Goal: Complete application form

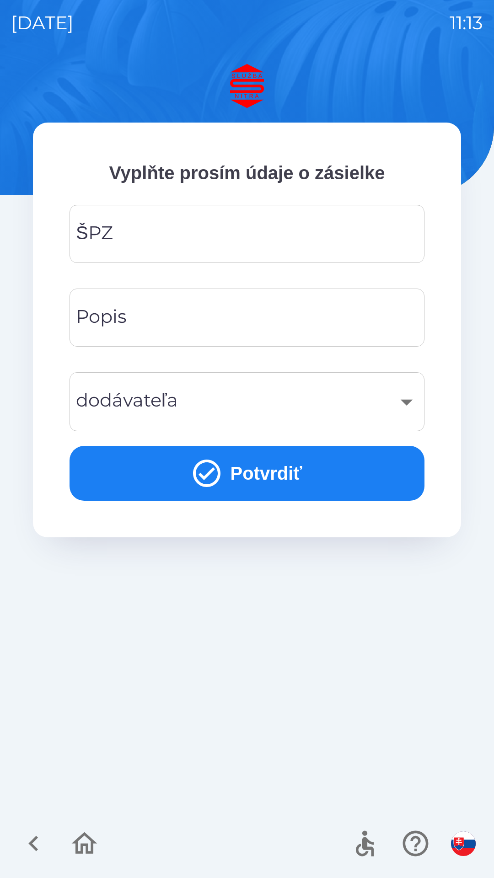
click at [208, 218] on input "ŠPZ" at bounding box center [246, 234] width 333 height 36
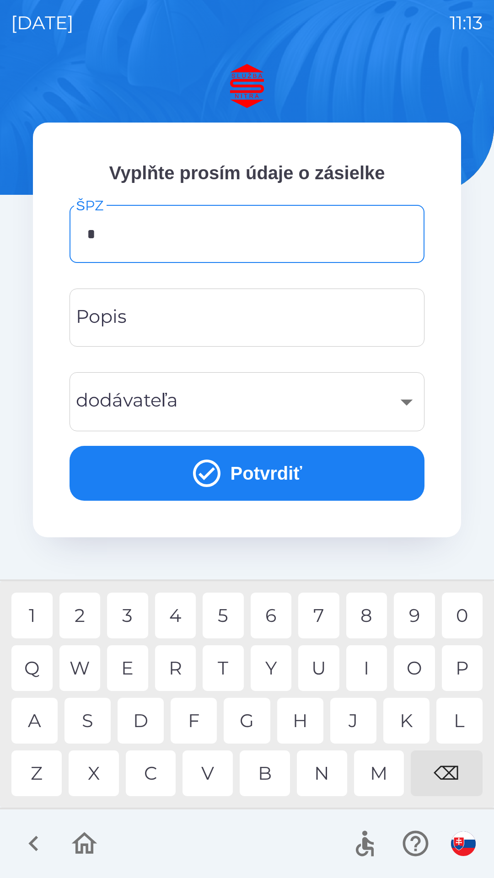
click at [93, 719] on div "S" at bounding box center [87, 721] width 46 height 46
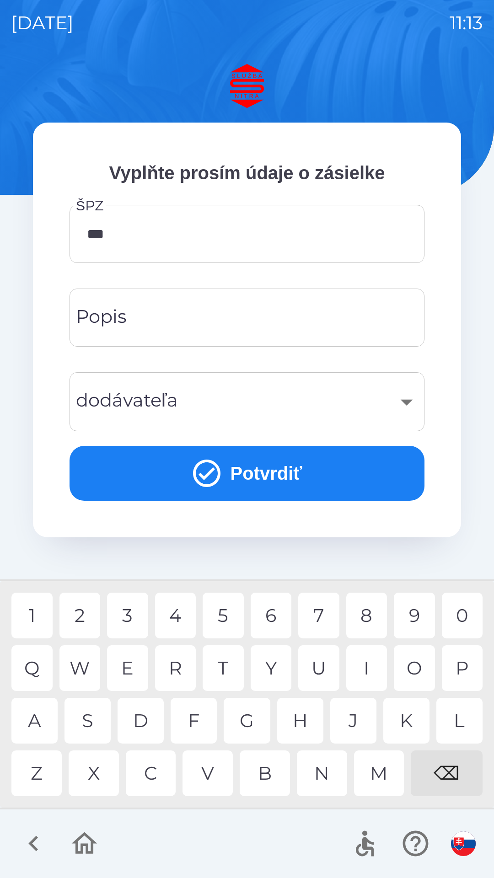
click at [84, 614] on div "2" at bounding box center [79, 616] width 41 height 46
click at [122, 656] on div "E" at bounding box center [127, 668] width 41 height 46
type input "*******"
click at [403, 713] on div "K" at bounding box center [406, 721] width 46 height 46
click at [225, 312] on input "Popis" at bounding box center [246, 318] width 333 height 36
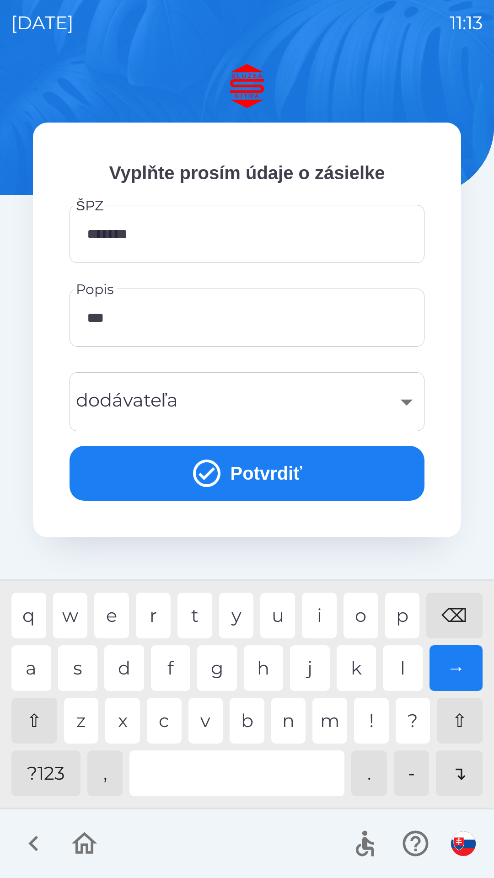
click at [250, 669] on div "h" at bounding box center [264, 668] width 40 height 46
click at [267, 629] on div "u" at bounding box center [277, 616] width 35 height 46
type input "*****"
click at [193, 614] on div "t" at bounding box center [194, 616] width 35 height 46
click at [344, 398] on div "​" at bounding box center [246, 401] width 333 height 37
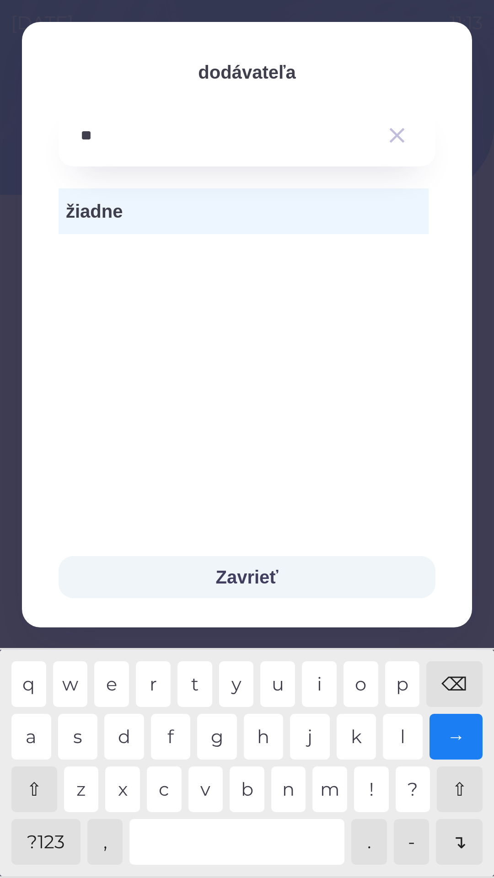
click at [206, 786] on div "v" at bounding box center [205, 790] width 35 height 46
click at [203, 686] on div "t" at bounding box center [194, 684] width 35 height 46
type input "**********"
click at [194, 683] on div "t" at bounding box center [194, 684] width 35 height 46
click at [459, 730] on div "→" at bounding box center [456, 737] width 54 height 46
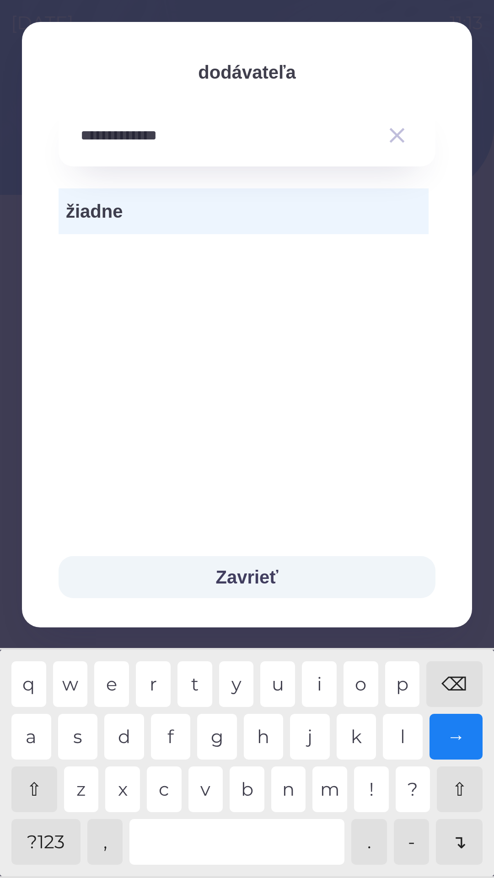
click at [264, 561] on button "Zavrieť" at bounding box center [247, 577] width 377 height 42
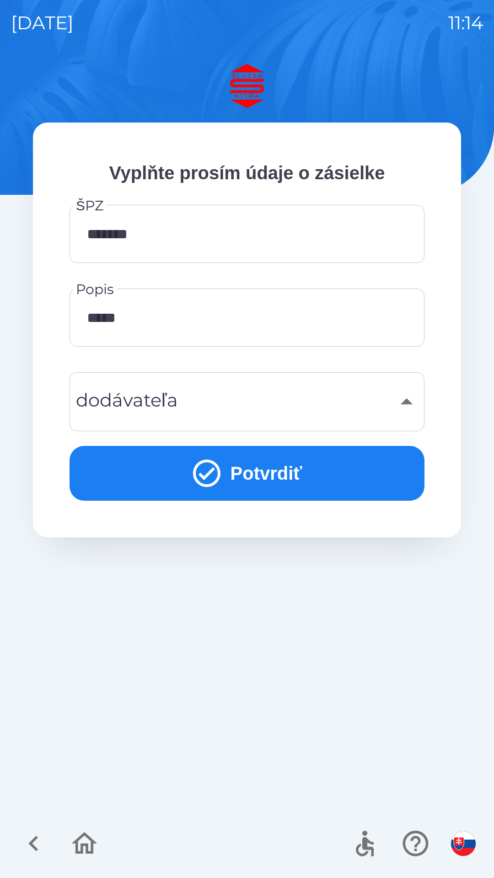
click at [271, 474] on button "Potvrdiť" at bounding box center [247, 473] width 355 height 55
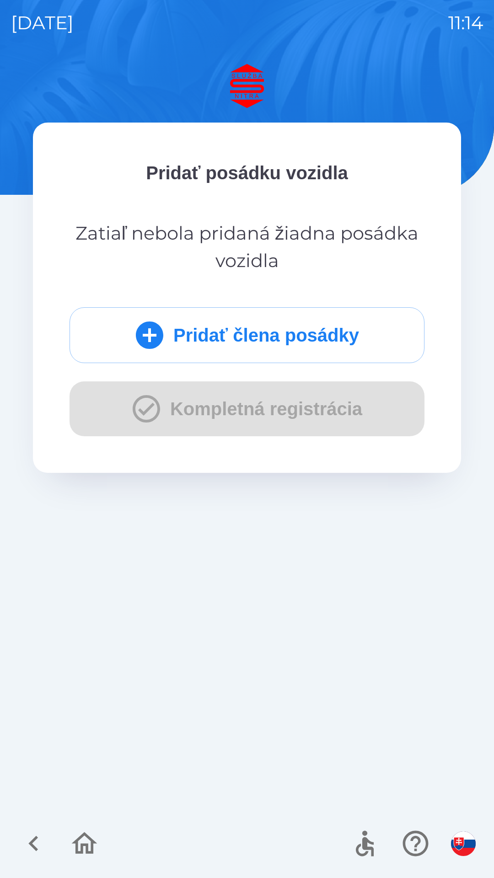
click at [250, 324] on button "Pridať člena posádky" at bounding box center [247, 335] width 355 height 56
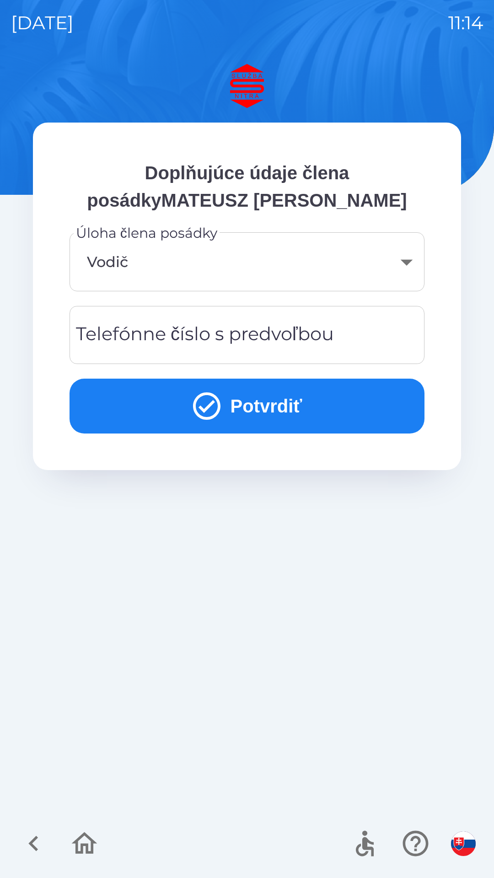
click at [188, 339] on div "Telefónne číslo s predvoľbou Telefónne číslo s predvoľbou" at bounding box center [247, 335] width 355 height 58
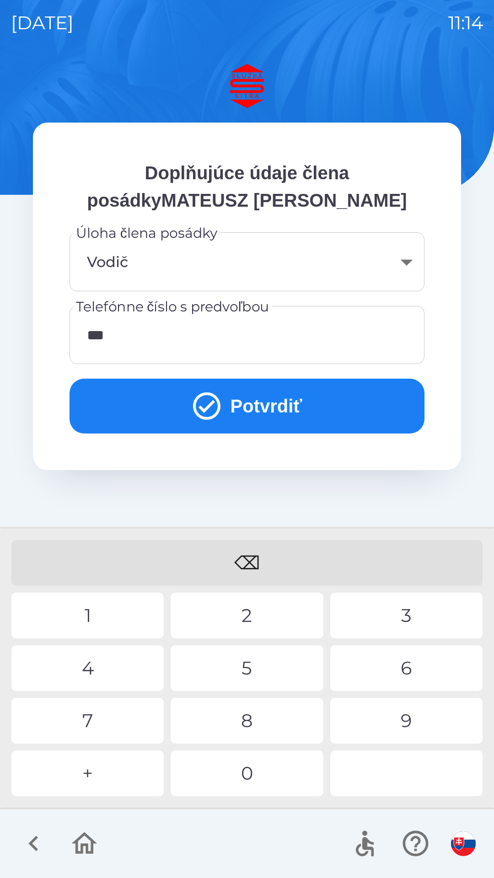
click at [231, 724] on div "8" at bounding box center [247, 721] width 152 height 46
click at [382, 720] on div "9" at bounding box center [406, 721] width 152 height 46
click at [254, 660] on div "5" at bounding box center [247, 668] width 152 height 46
type input "**********"
click at [381, 661] on div "6" at bounding box center [406, 668] width 152 height 46
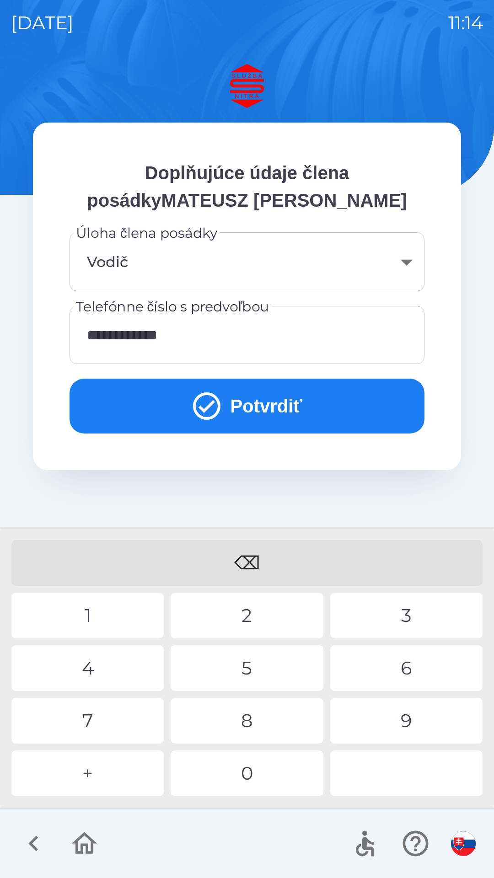
click at [206, 397] on icon "submit" at bounding box center [206, 406] width 33 height 33
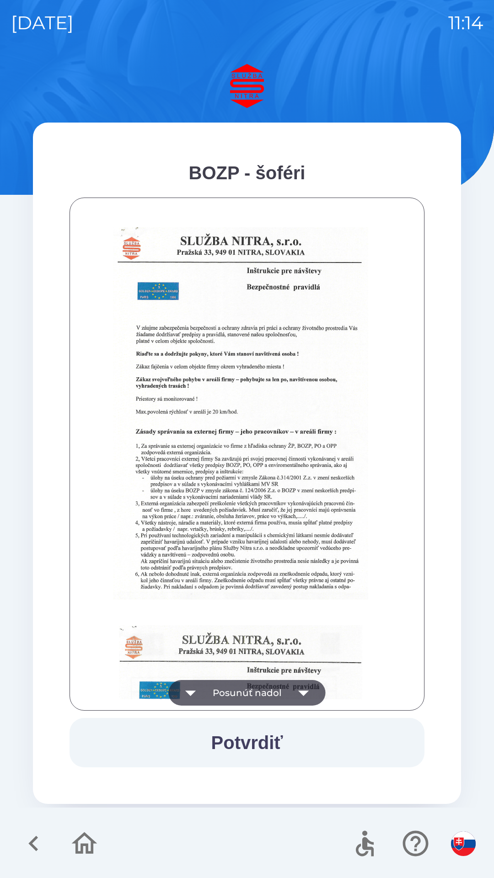
click at [218, 745] on button "Potvrdiť" at bounding box center [247, 742] width 355 height 49
click at [275, 687] on button "Posunúť nadol" at bounding box center [247, 693] width 157 height 26
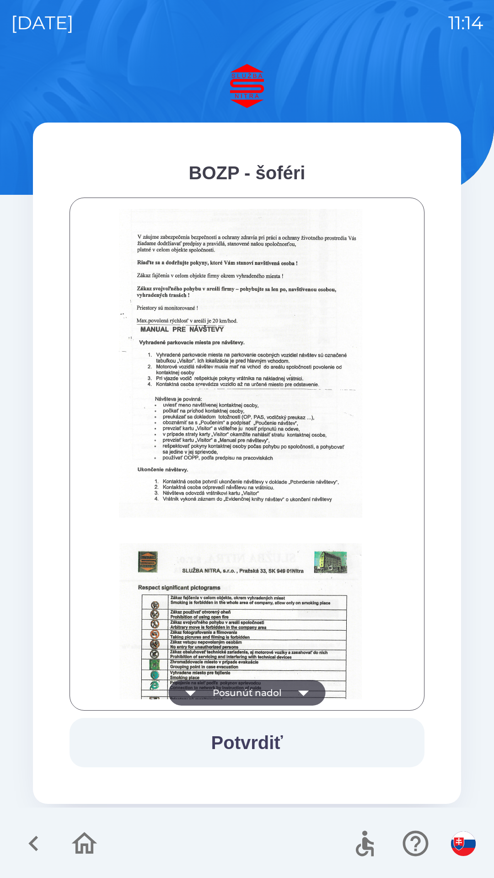
click at [263, 690] on button "Posunúť nadol" at bounding box center [247, 693] width 157 height 26
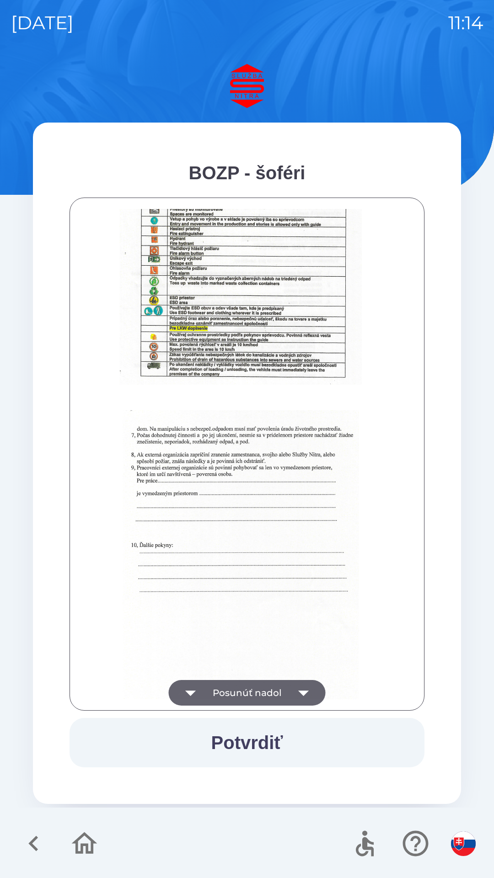
click at [258, 693] on button "Posunúť nadol" at bounding box center [247, 693] width 157 height 26
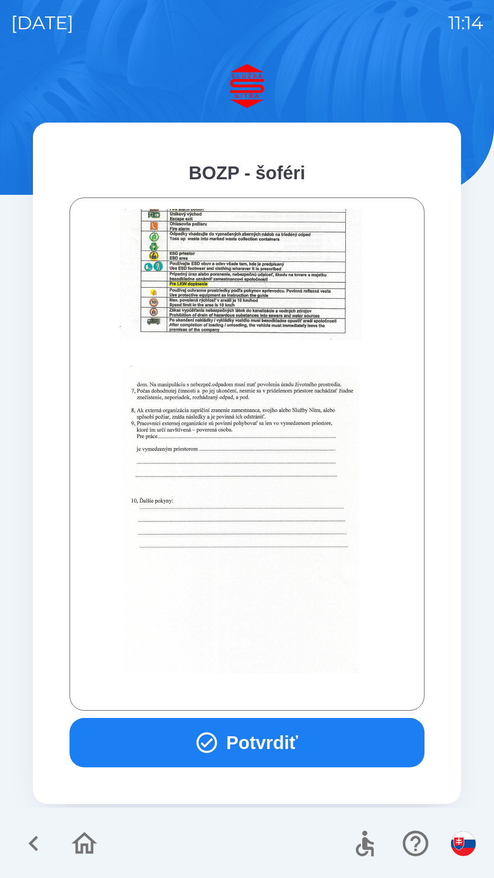
click at [256, 690] on div at bounding box center [247, 454] width 332 height 490
click at [257, 688] on div at bounding box center [247, 454] width 332 height 490
click at [248, 729] on button "Potvrdiť" at bounding box center [247, 742] width 355 height 49
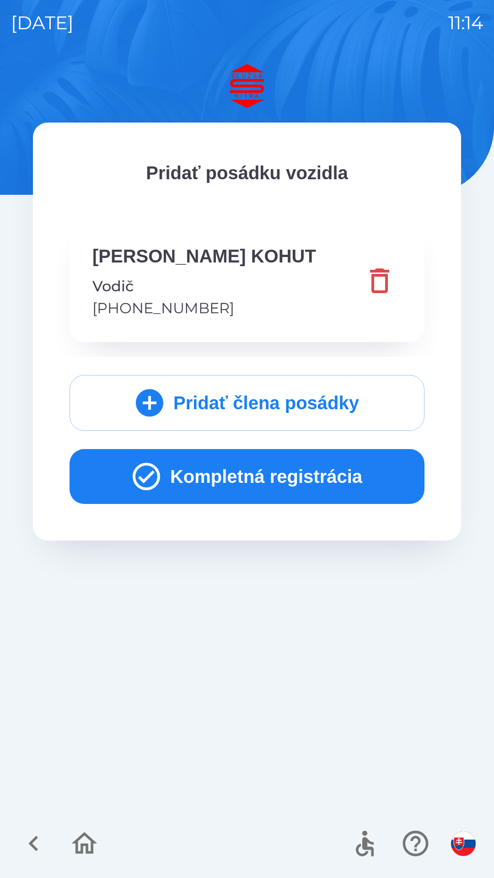
click at [195, 474] on button "Kompletná registrácia" at bounding box center [247, 476] width 355 height 55
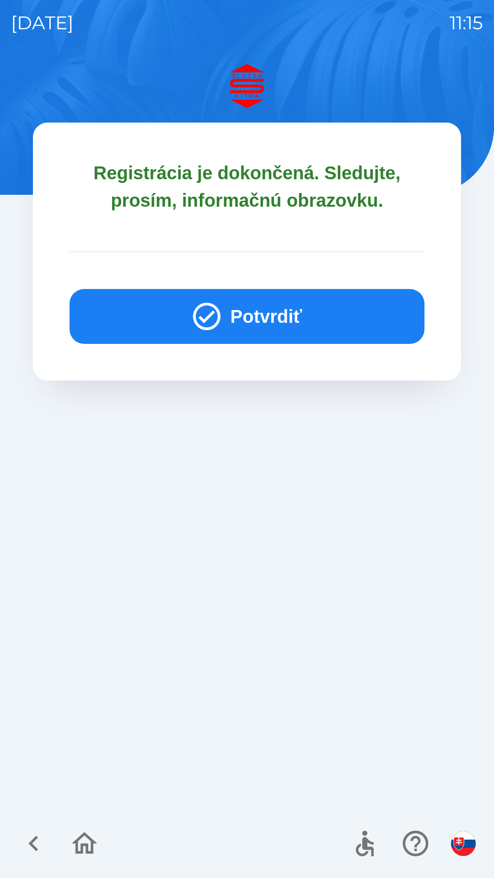
click at [170, 321] on button "Potvrdiť" at bounding box center [247, 316] width 355 height 55
